Goal: Obtain resource: Obtain resource

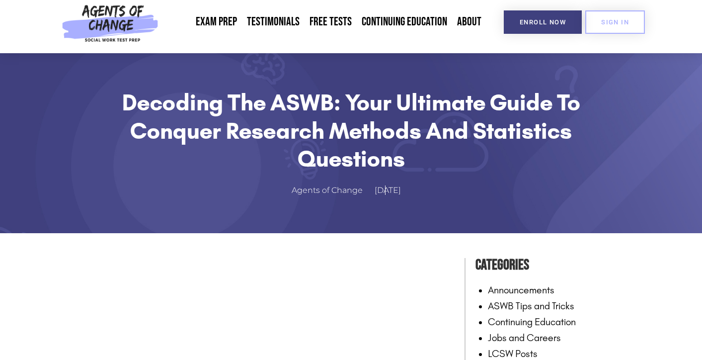
scroll to position [9, 0]
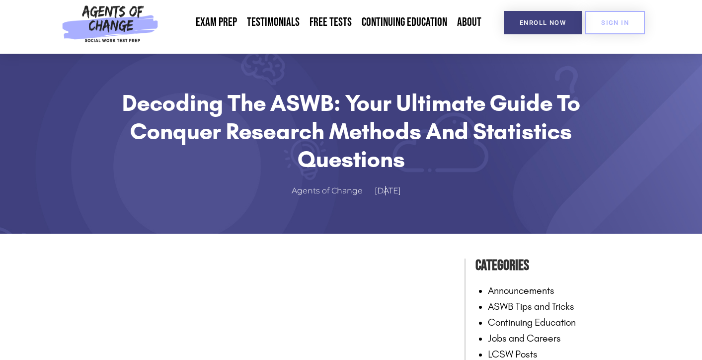
click at [0, 0] on link "LCSW Exam Prep: ASWB Clinical Level Exam" at bounding box center [0, 0] width 0 height 0
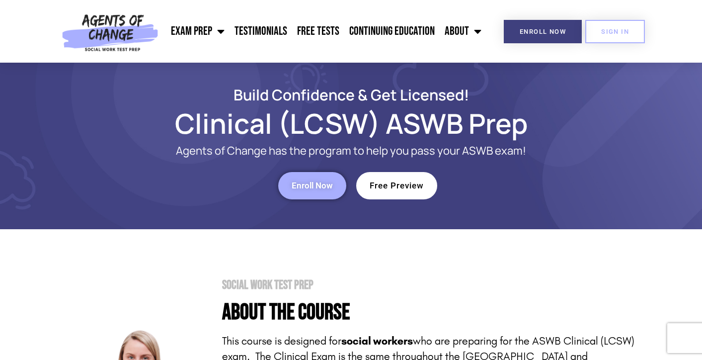
click at [400, 187] on span "Free Preview" at bounding box center [397, 185] width 54 height 8
